Goal: Task Accomplishment & Management: Manage account settings

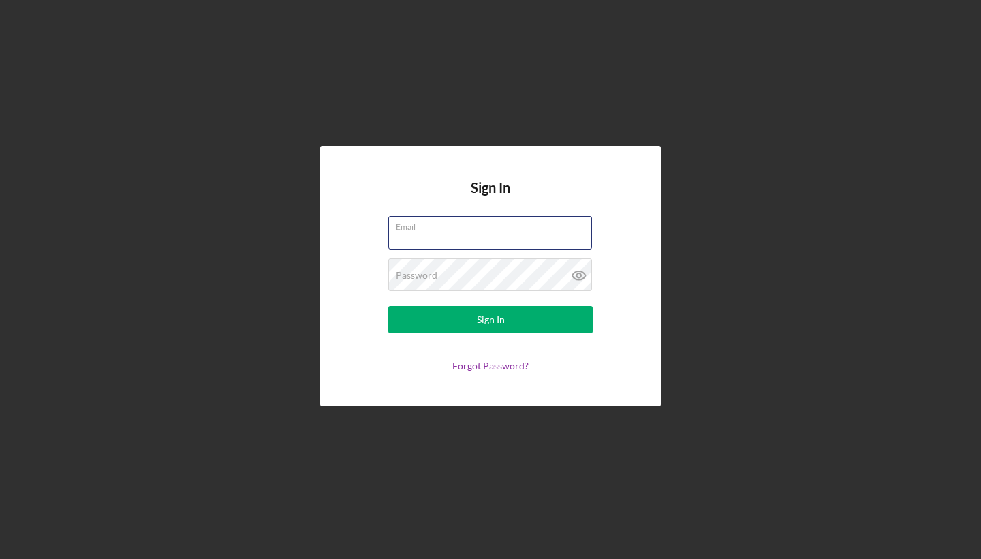
type input "[EMAIL_ADDRESS][DOMAIN_NAME]"
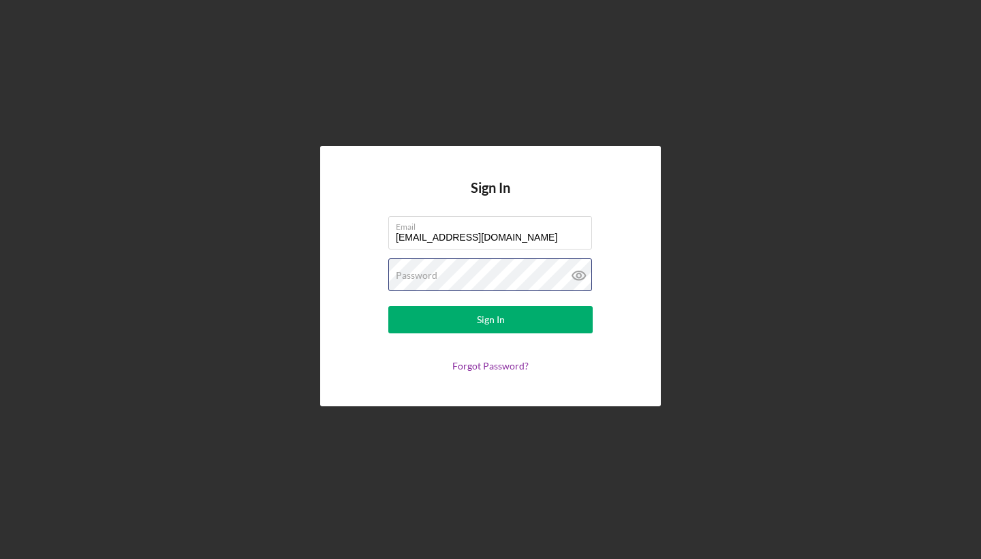
click at [491, 320] on button "Sign In" at bounding box center [490, 319] width 204 height 27
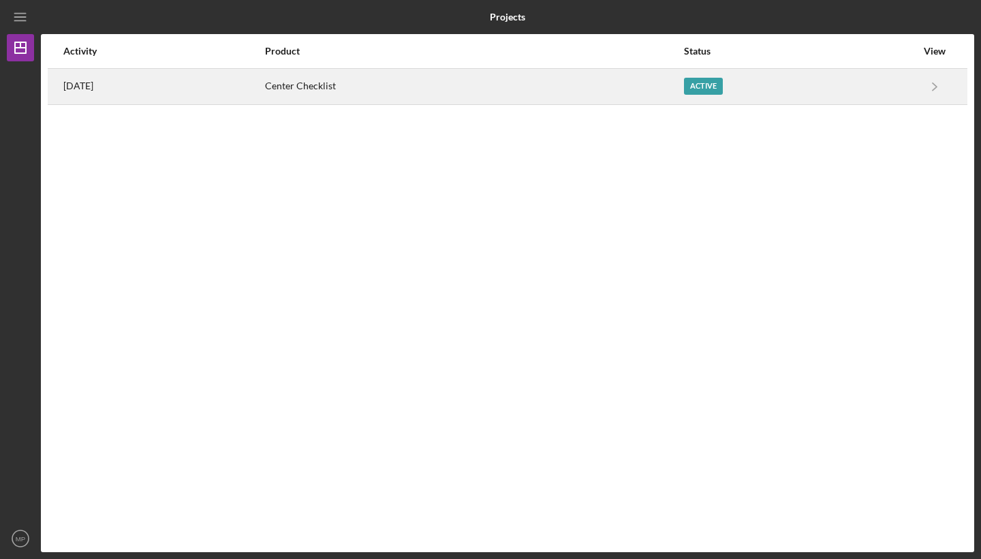
click at [723, 87] on div "Active" at bounding box center [703, 86] width 39 height 17
